Goal: Task Accomplishment & Management: Use online tool/utility

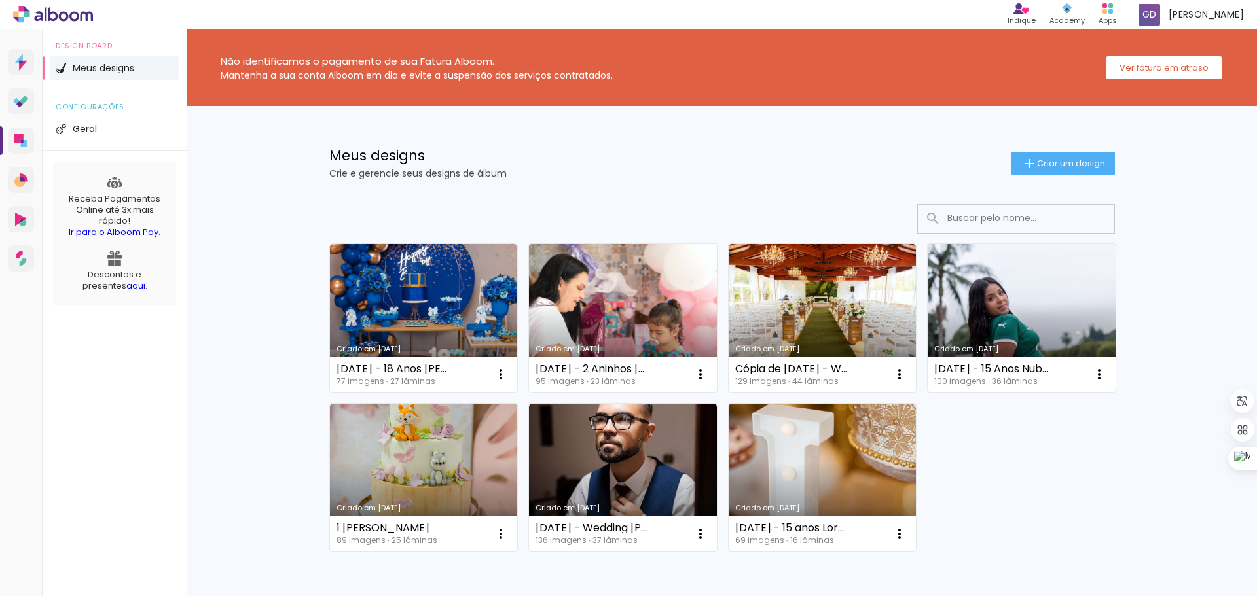
click at [617, 303] on link "Criado em [DATE]" at bounding box center [623, 318] width 188 height 148
